Goal: Transaction & Acquisition: Purchase product/service

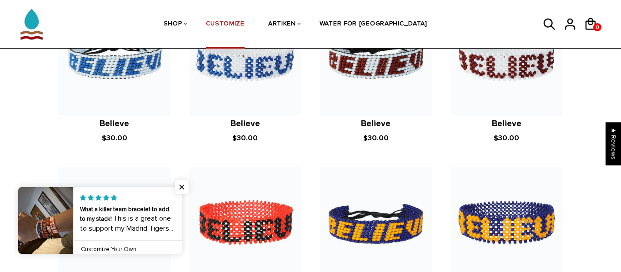
scroll to position [703, 0]
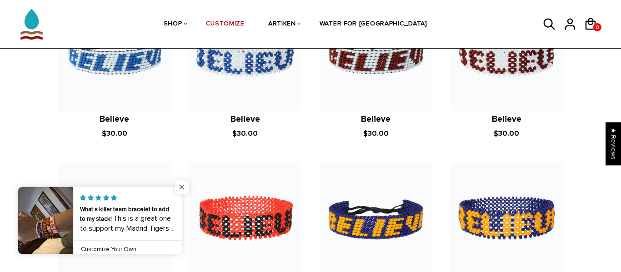
click at [187, 187] on span "Close popup widget" at bounding box center [182, 188] width 14 height 14
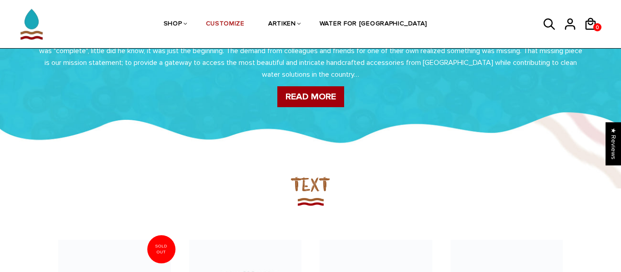
scroll to position [424, 0]
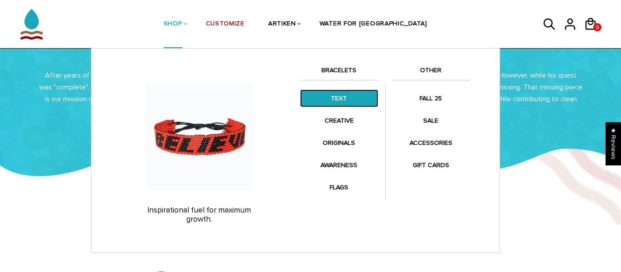
click at [337, 94] on link "TEXT" at bounding box center [339, 99] width 78 height 18
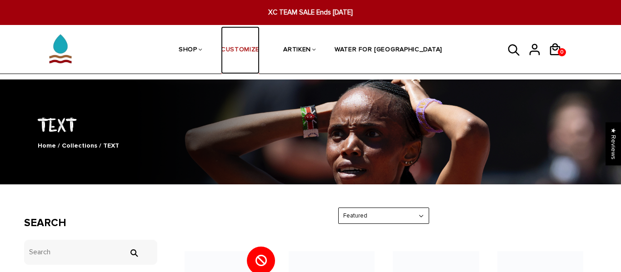
click at [260, 56] on link "CUSTOMIZE" at bounding box center [240, 50] width 39 height 48
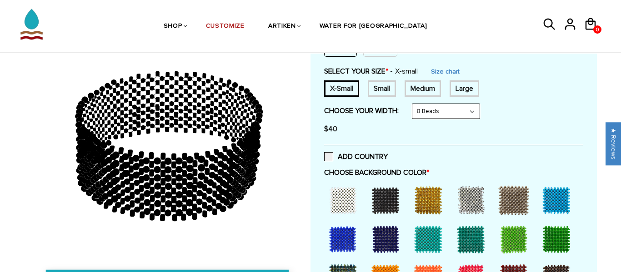
scroll to position [149, 0]
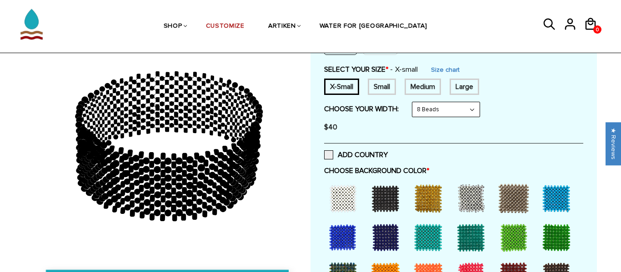
click at [379, 84] on div "Small" at bounding box center [382, 87] width 28 height 16
click at [422, 77] on div "SELECT YOUR SIZE * Small Size chart X-Small Small Medium Large None" at bounding box center [453, 80] width 259 height 30
click at [456, 82] on div "Large" at bounding box center [465, 87] width 30 height 16
click at [343, 81] on div "X-Small" at bounding box center [341, 87] width 35 height 16
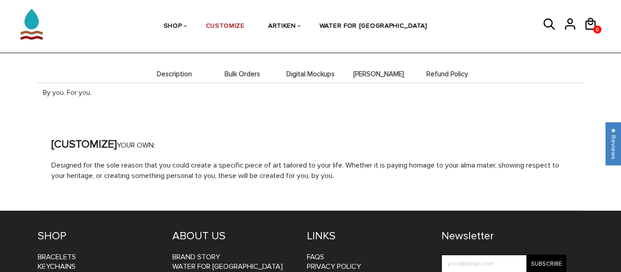
scroll to position [1101, 0]
